Goal: Task Accomplishment & Management: Use online tool/utility

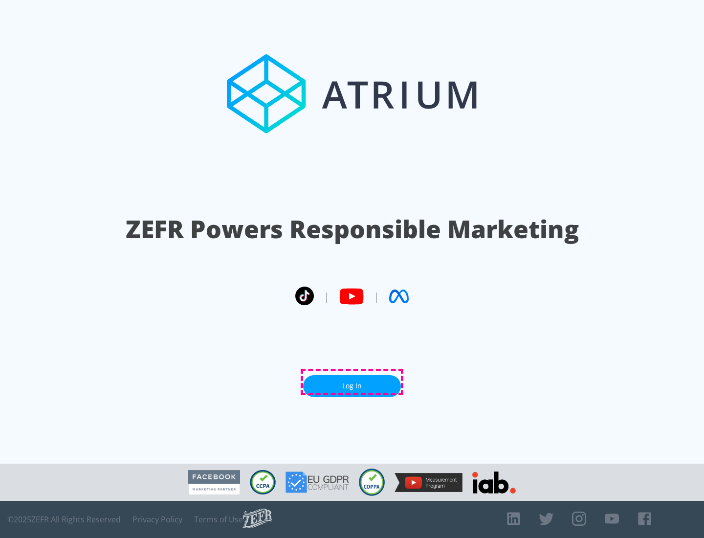
click at [352, 382] on link "Log In" at bounding box center [352, 386] width 98 height 22
